Goal: Information Seeking & Learning: Learn about a topic

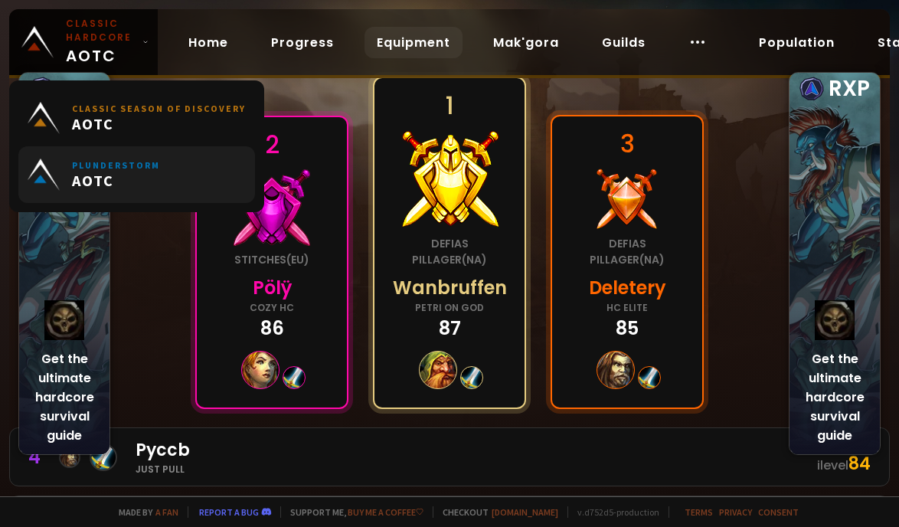
click at [123, 164] on small "Plunderstorm" at bounding box center [116, 164] width 88 height 11
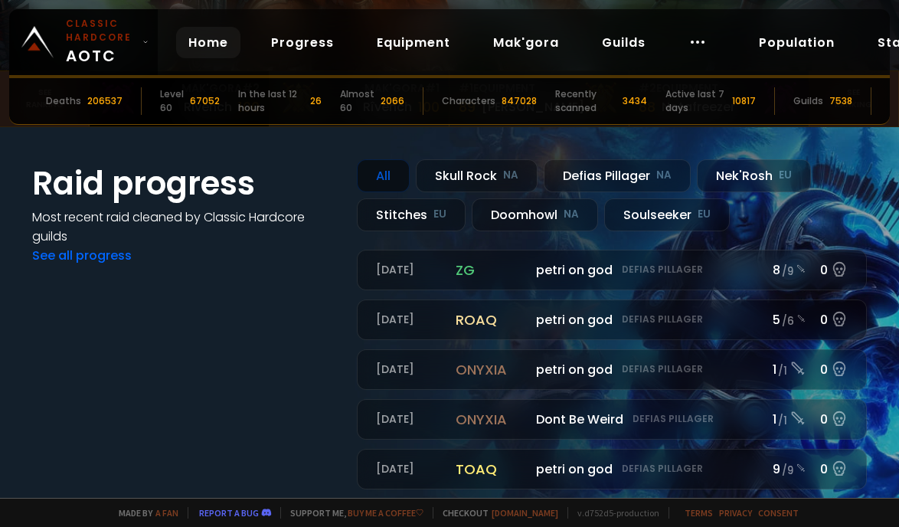
scroll to position [294, 0]
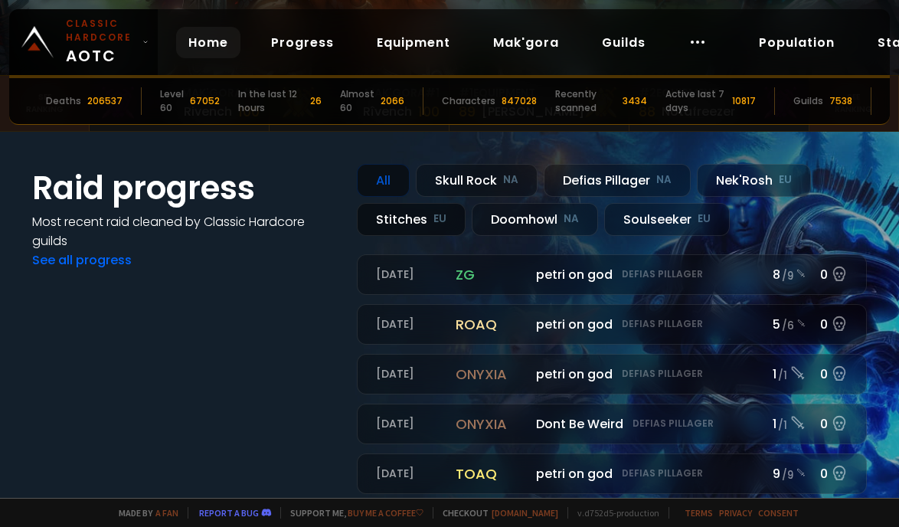
click at [424, 227] on div "Stitches EU" at bounding box center [411, 219] width 109 height 33
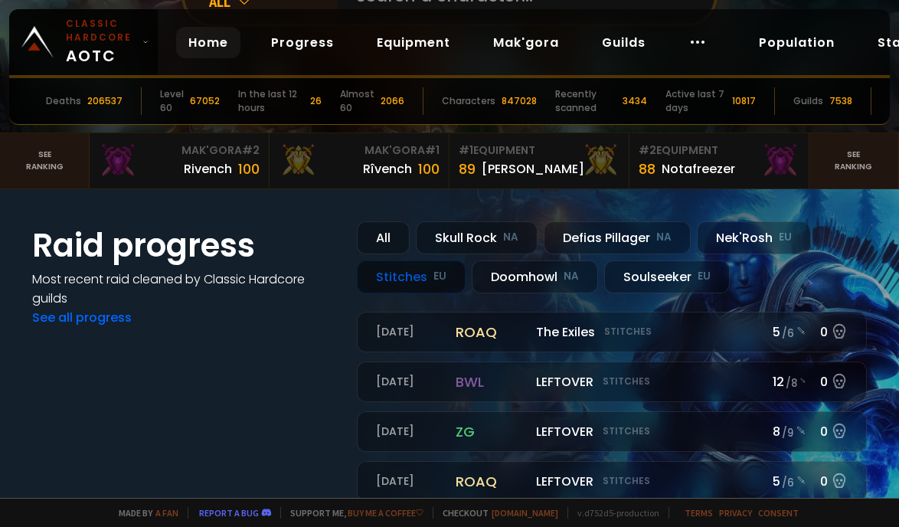
scroll to position [227, 0]
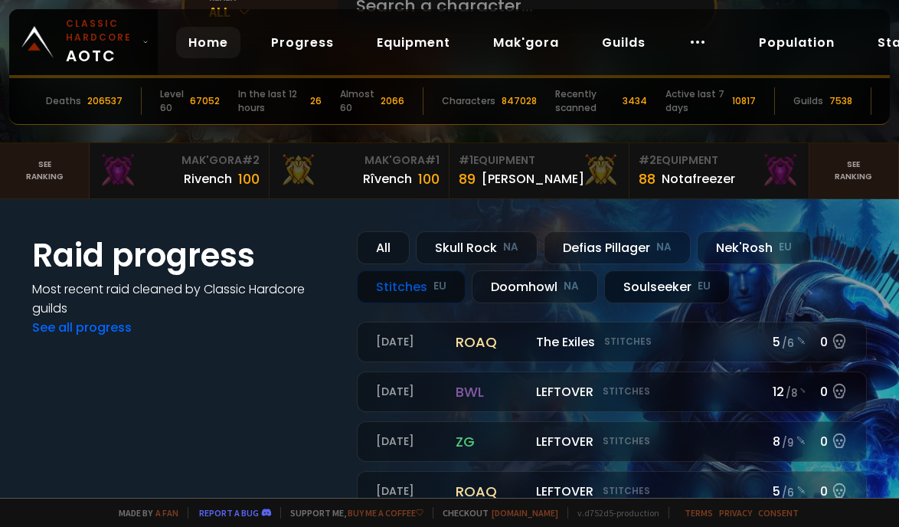
click at [686, 284] on div "Soulseeker EU" at bounding box center [667, 286] width 126 height 33
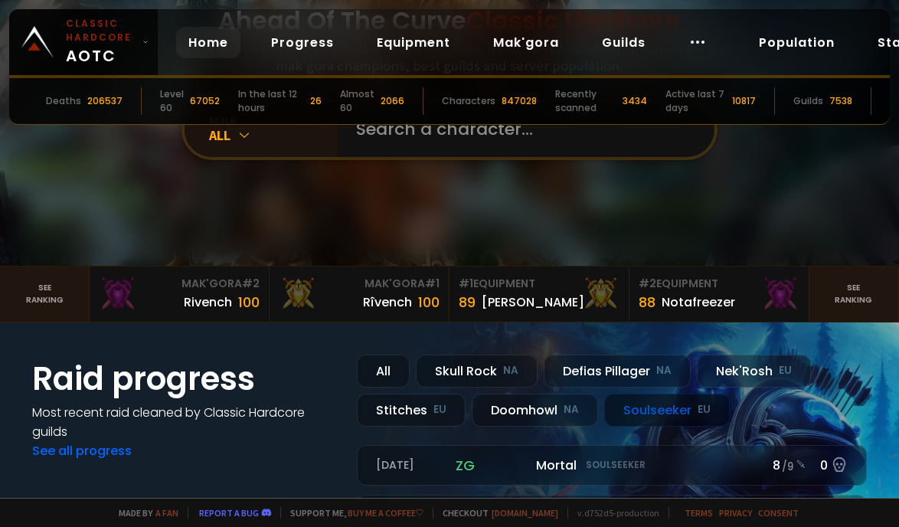
scroll to position [116, 0]
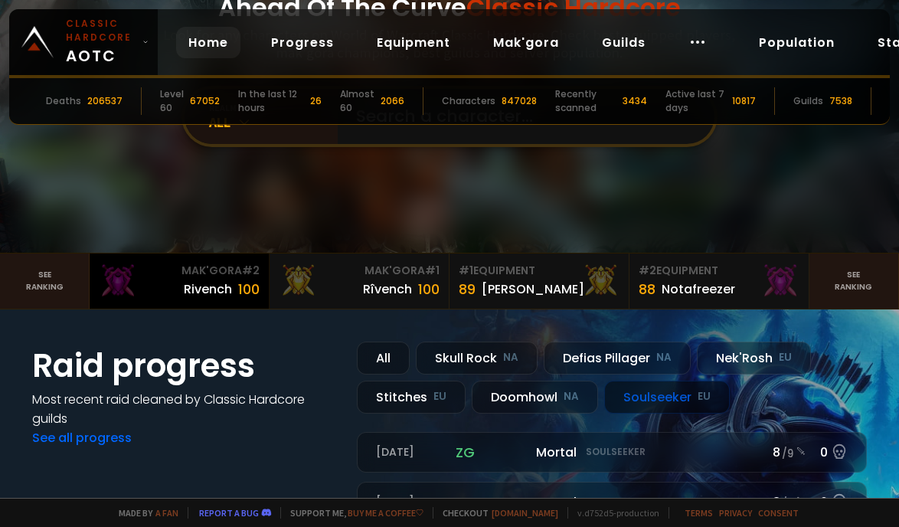
click at [209, 275] on div "Mak'Gora # 2" at bounding box center [179, 271] width 161 height 16
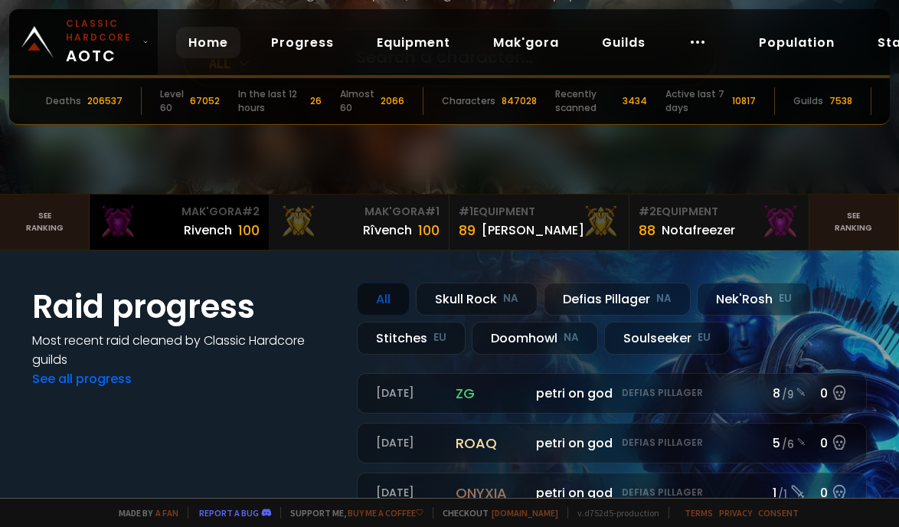
scroll to position [182, 0]
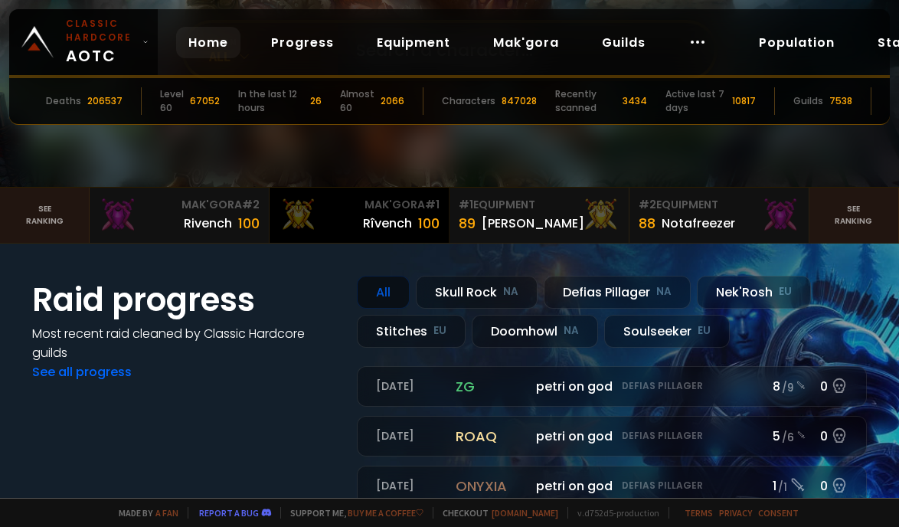
click at [418, 218] on div "100" at bounding box center [428, 223] width 21 height 21
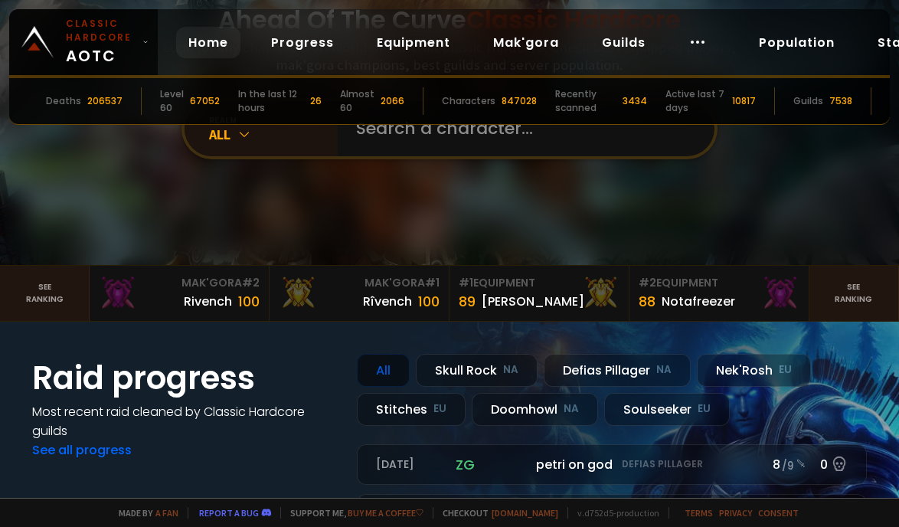
scroll to position [145, 0]
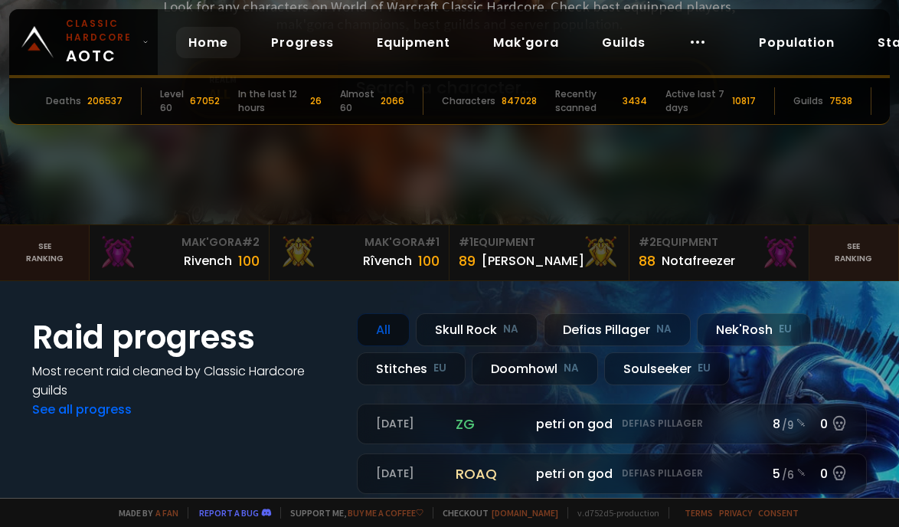
click at [44, 253] on link "See ranking" at bounding box center [45, 252] width 90 height 55
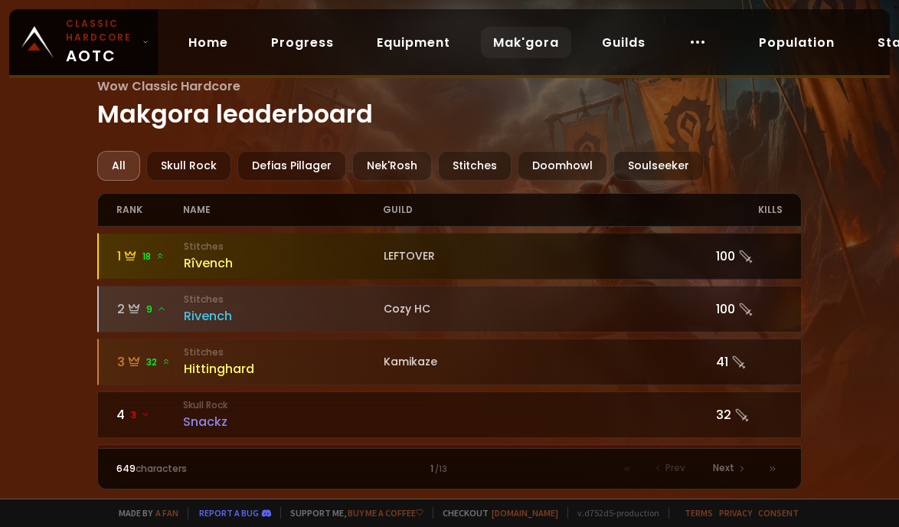
click at [199, 259] on div "Rîvench" at bounding box center [284, 262] width 200 height 19
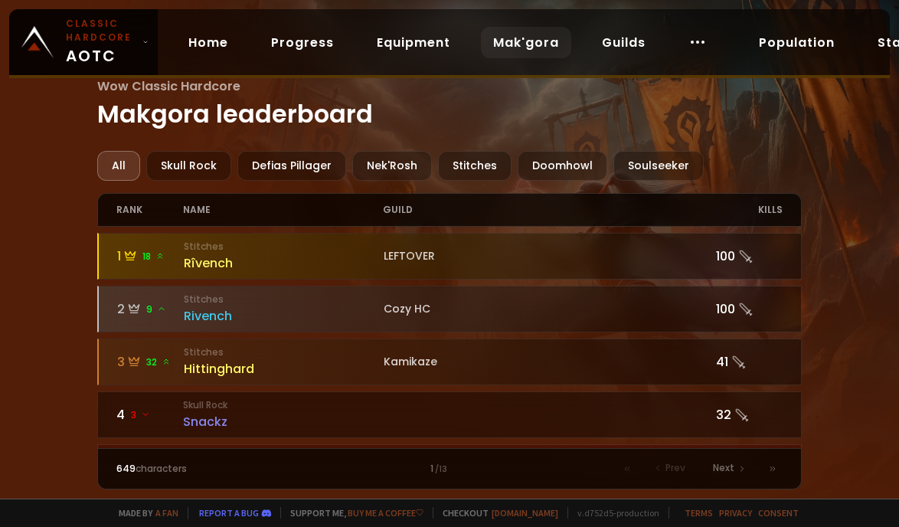
click at [151, 465] on div "649 characters" at bounding box center [199, 469] width 167 height 14
click at [641, 170] on div "Soulseeker" at bounding box center [658, 166] width 90 height 30
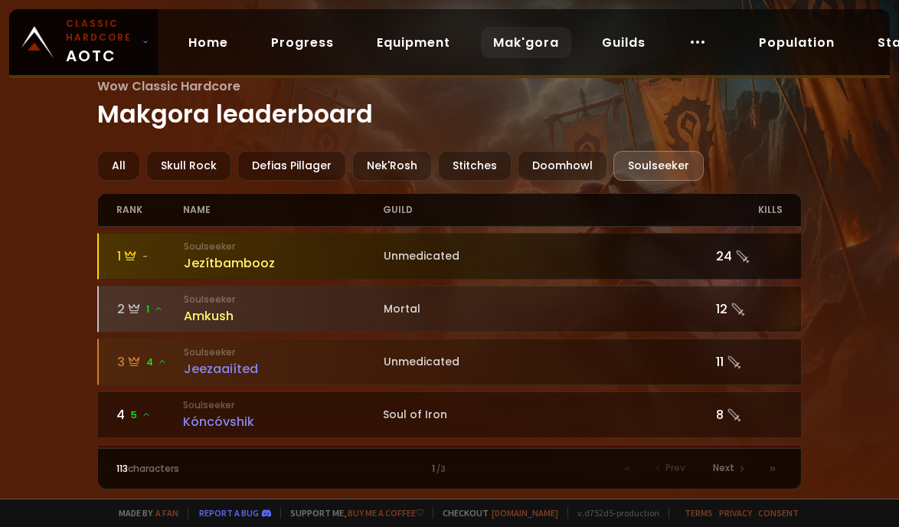
click at [237, 262] on div "Jezítbambooz" at bounding box center [284, 262] width 200 height 19
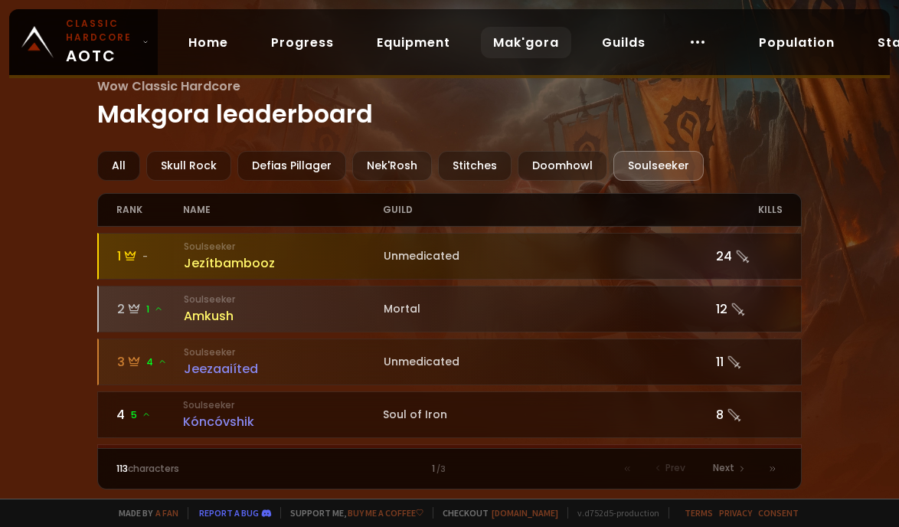
click at [122, 166] on div "All" at bounding box center [118, 166] width 43 height 30
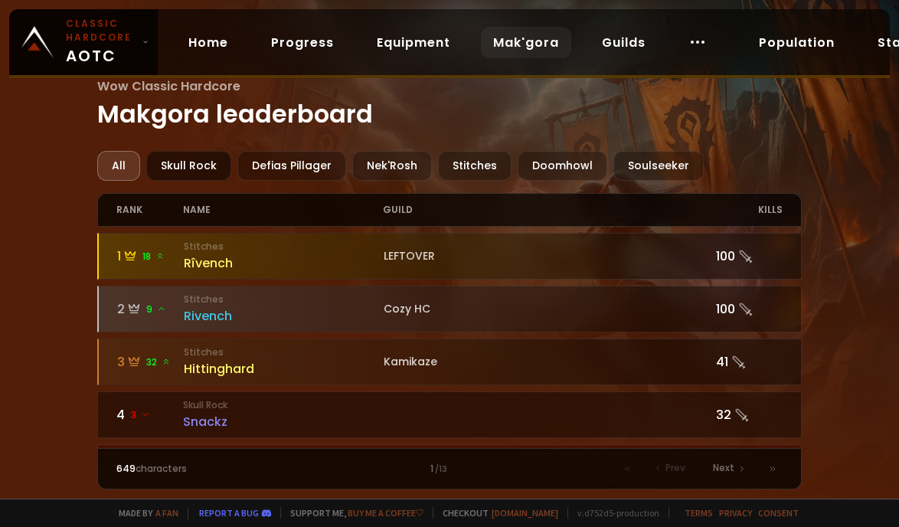
click at [162, 162] on div "Skull Rock" at bounding box center [188, 166] width 85 height 30
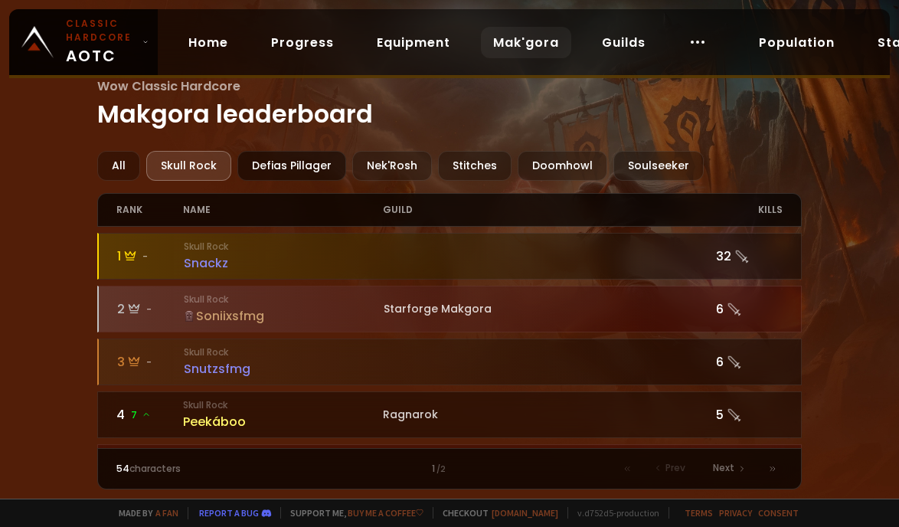
click at [305, 161] on div "Defias Pillager" at bounding box center [291, 166] width 109 height 30
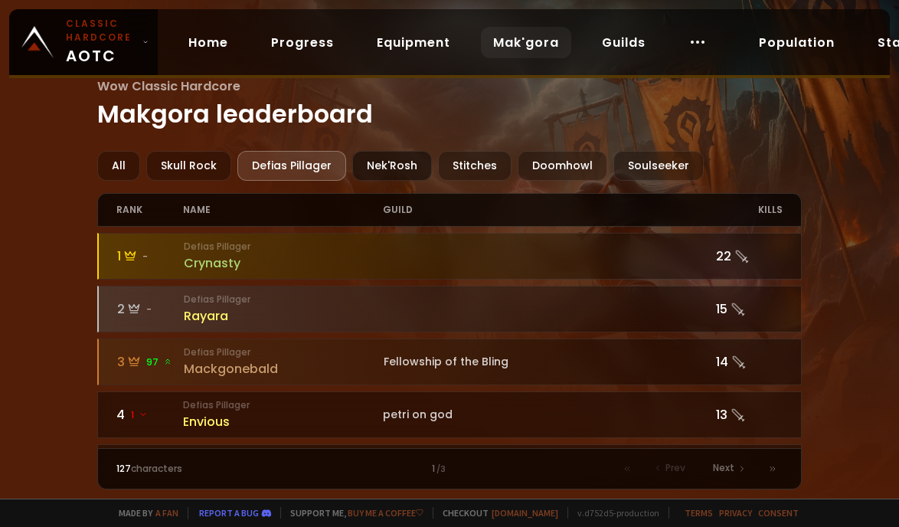
click at [380, 161] on div "Nek'Rosh" at bounding box center [392, 166] width 80 height 30
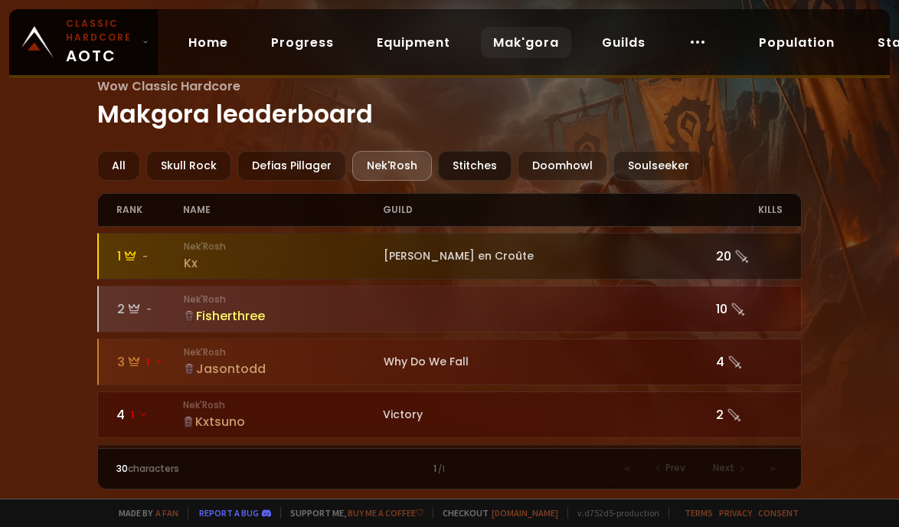
click at [466, 163] on div "Stitches" at bounding box center [474, 166] width 73 height 30
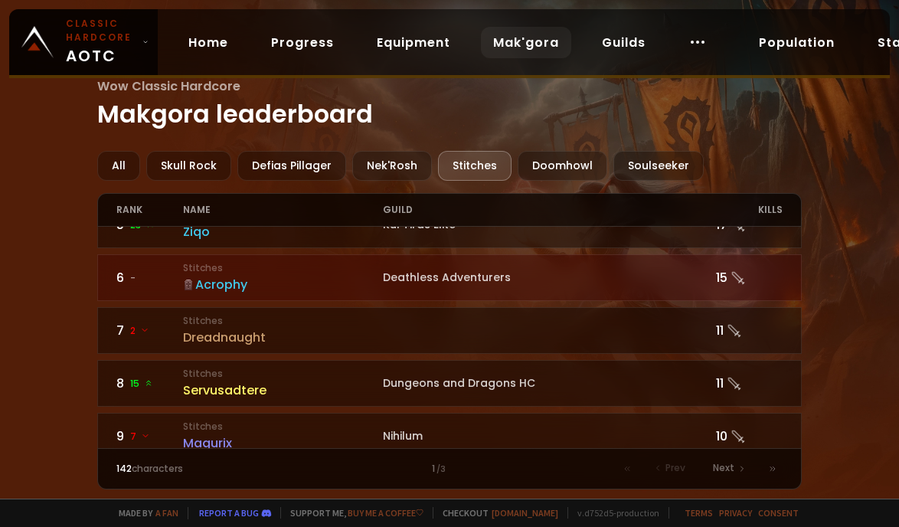
scroll to position [241, 0]
click at [224, 280] on div "Acrophy" at bounding box center [283, 285] width 200 height 19
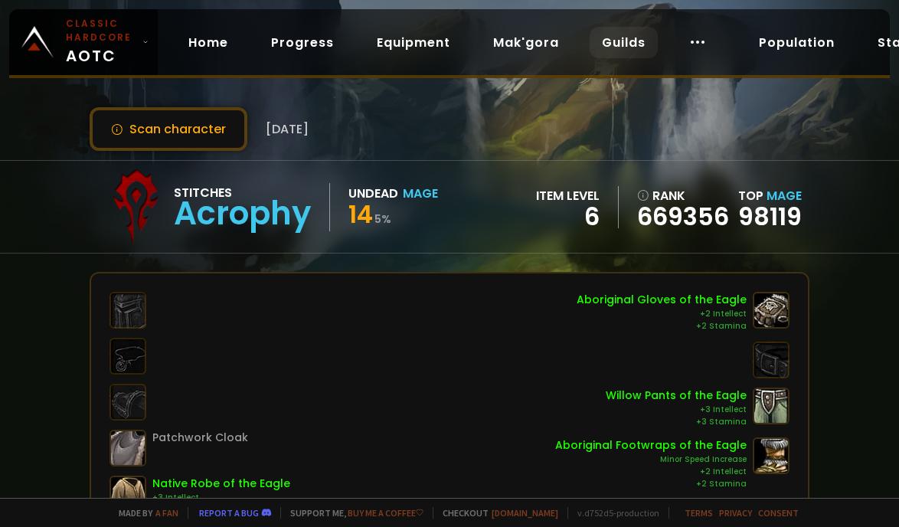
click at [615, 44] on link "Guilds" at bounding box center [623, 42] width 68 height 31
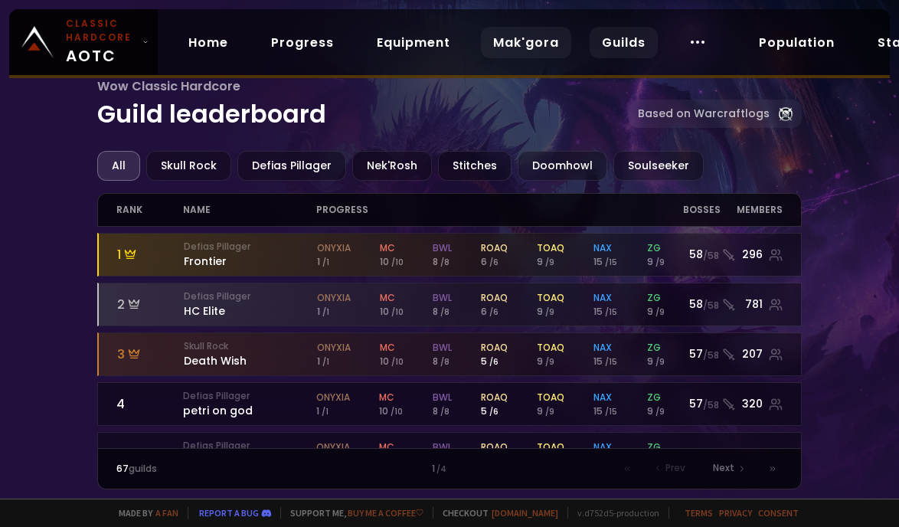
click at [544, 48] on link "Mak'gora" at bounding box center [526, 42] width 90 height 31
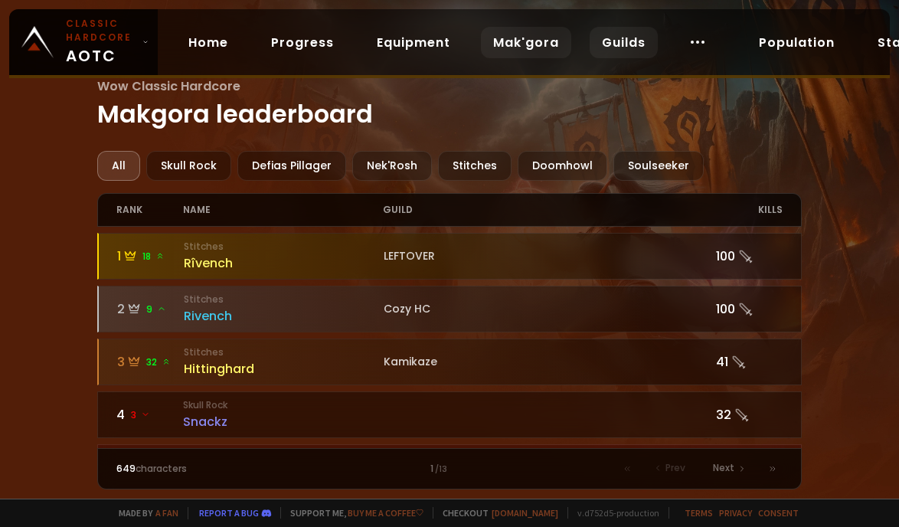
click at [637, 38] on link "Guilds" at bounding box center [623, 42] width 68 height 31
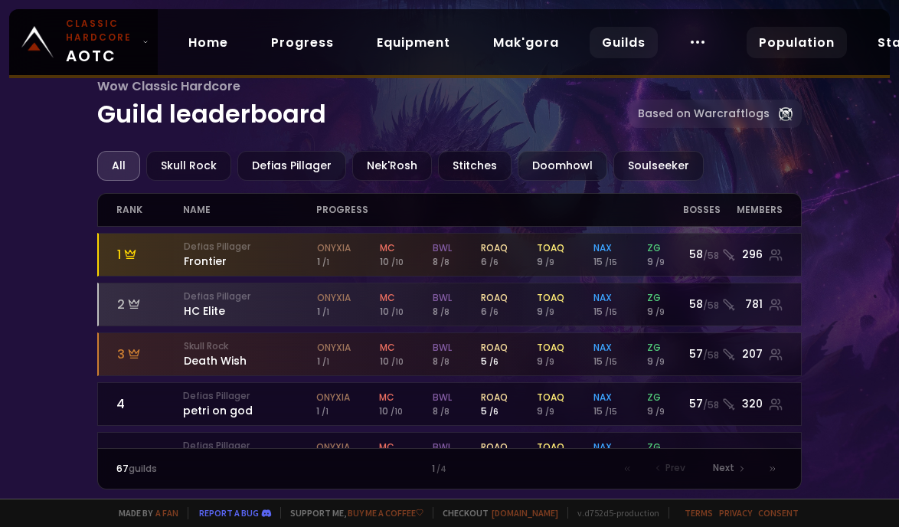
click at [804, 40] on link "Population" at bounding box center [796, 42] width 100 height 31
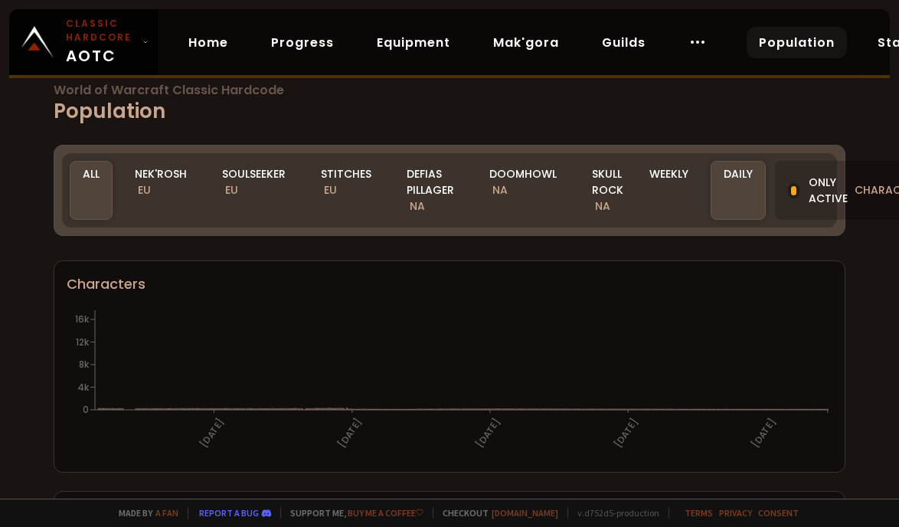
click at [886, 49] on link "Statistics" at bounding box center [911, 42] width 92 height 31
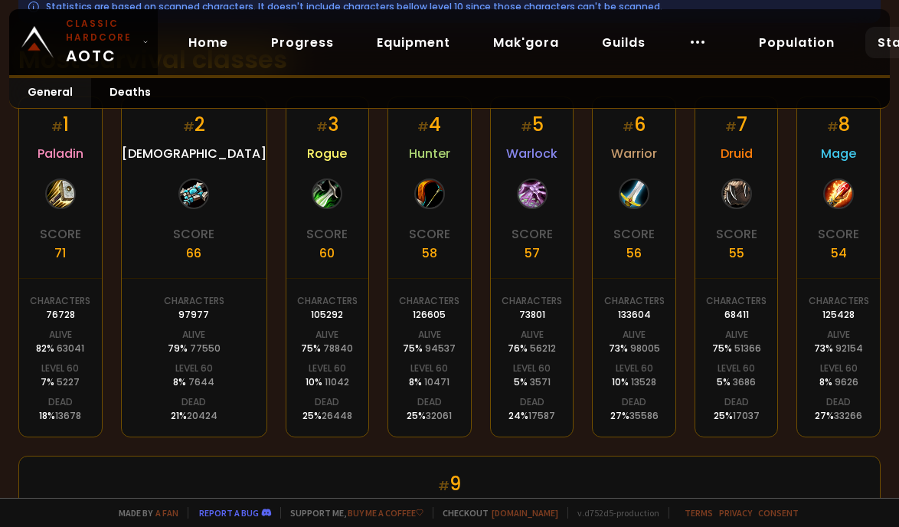
scroll to position [396, 0]
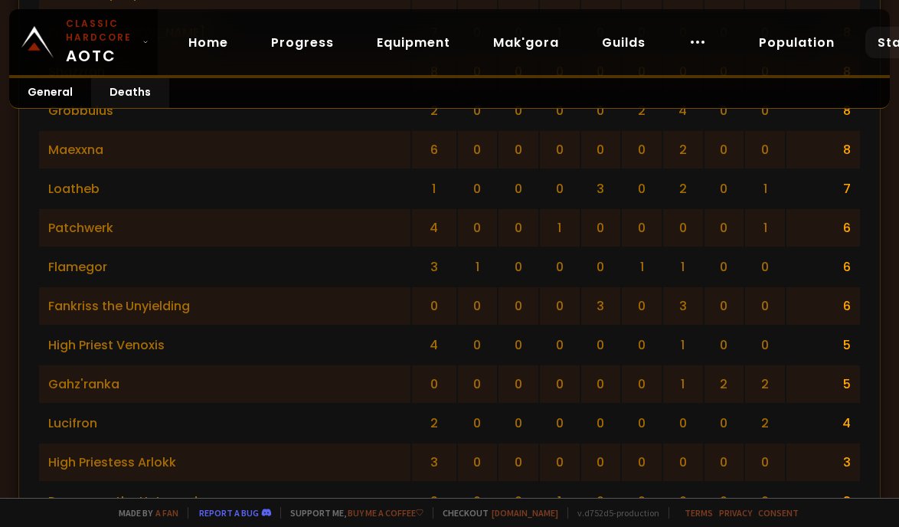
scroll to position [3064, 0]
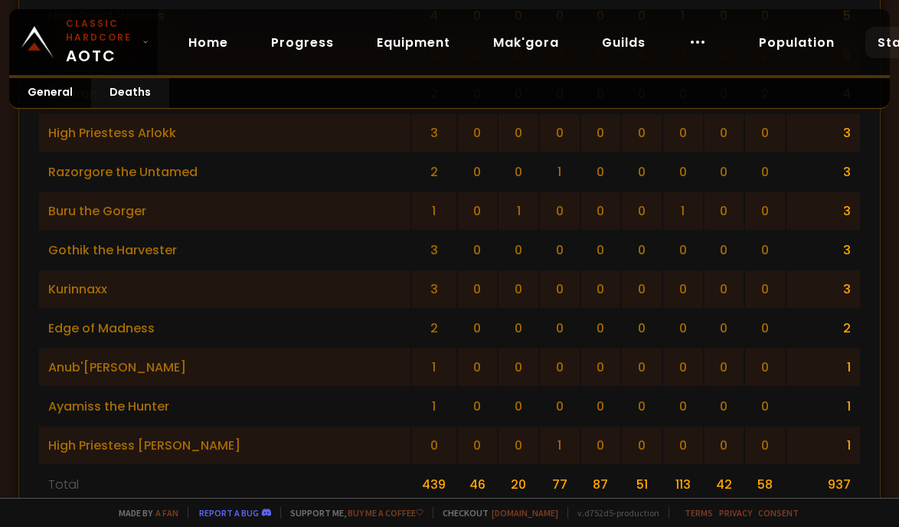
click at [540, 426] on td "1" at bounding box center [560, 445] width 40 height 38
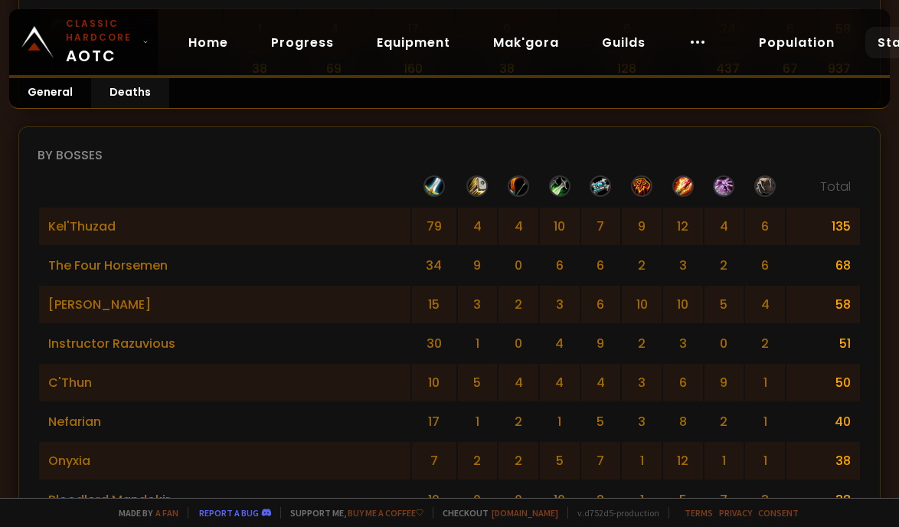
scroll to position [1424, 0]
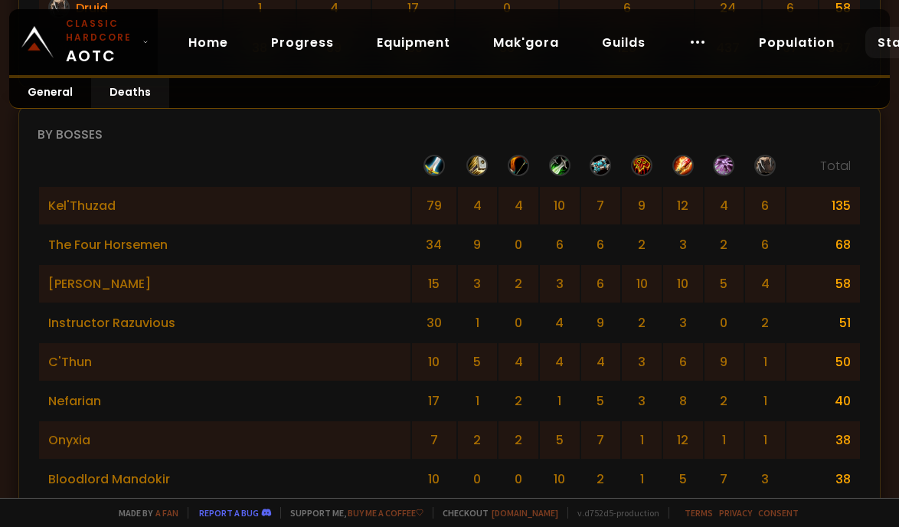
scroll to position [1427, 0]
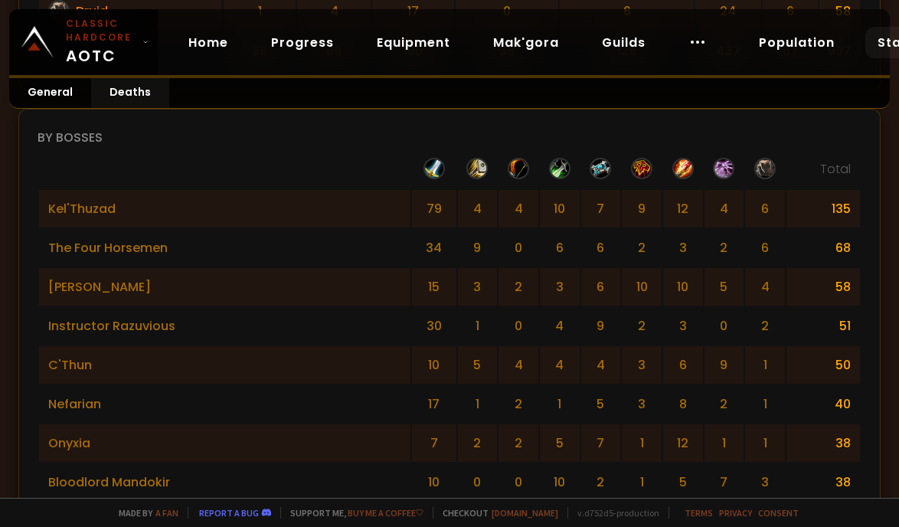
click at [581, 204] on td "7" at bounding box center [601, 209] width 40 height 38
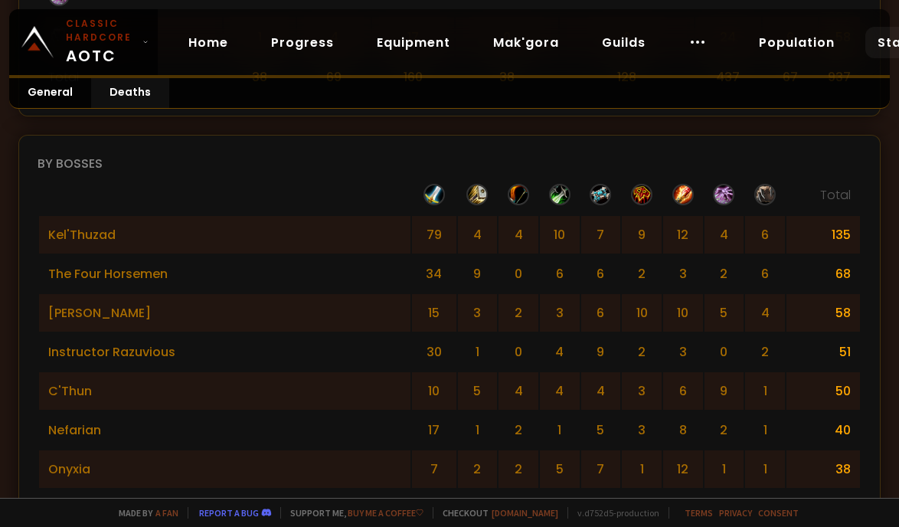
scroll to position [1398, 0]
